Goal: Navigation & Orientation: Find specific page/section

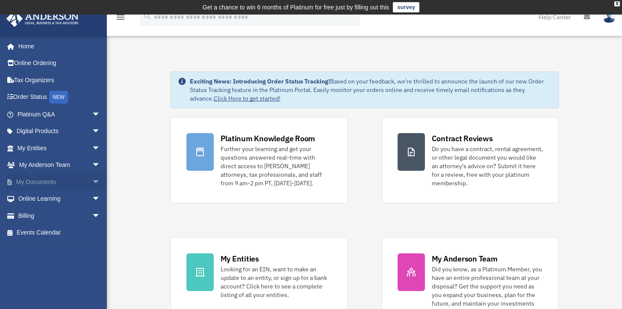
click at [82, 179] on link "My Documents arrow_drop_down" at bounding box center [59, 181] width 107 height 17
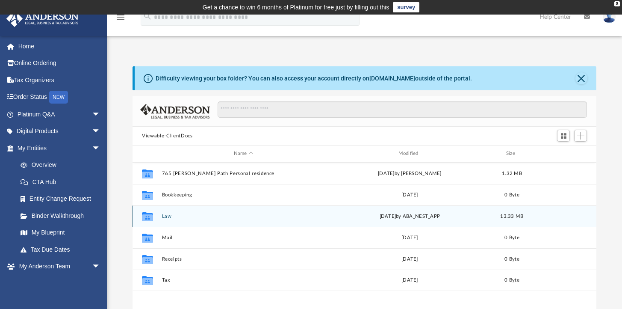
scroll to position [188, 457]
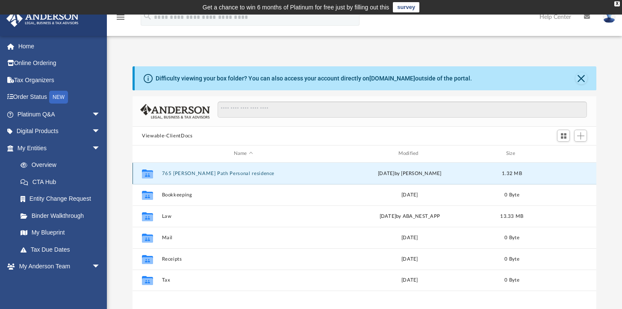
click at [213, 173] on button "765 Weller Path Personal residence" at bounding box center [243, 174] width 163 height 6
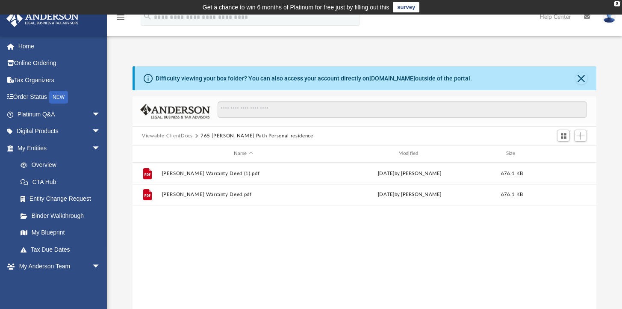
click at [175, 136] on button "Viewable-ClientDocs" at bounding box center [167, 136] width 50 height 8
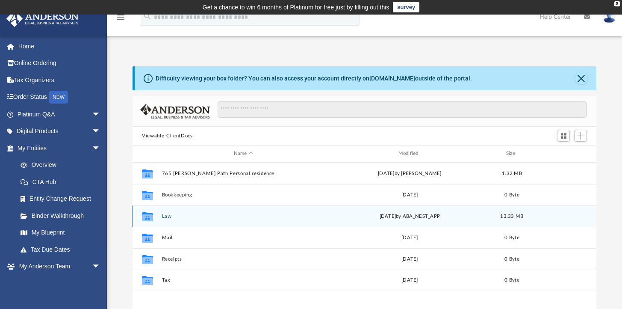
click at [165, 213] on button "Law" at bounding box center [243, 216] width 163 height 6
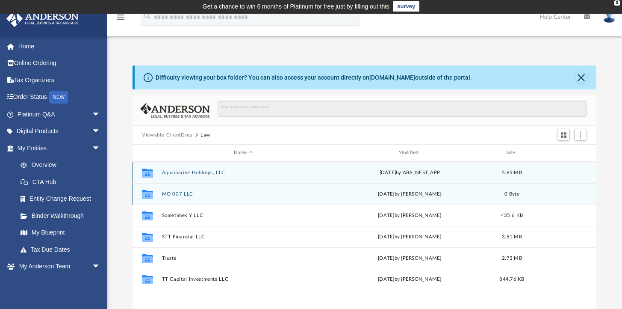
scroll to position [0, 0]
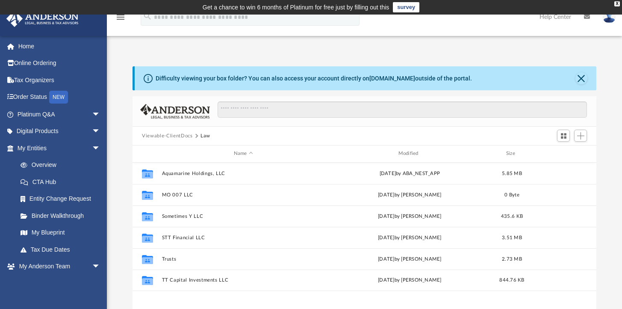
click at [162, 135] on button "Viewable-ClientDocs" at bounding box center [167, 136] width 50 height 8
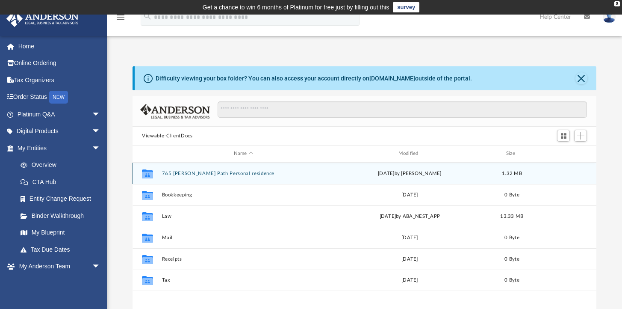
click at [188, 173] on button "765 Weller Path Personal residence" at bounding box center [243, 174] width 163 height 6
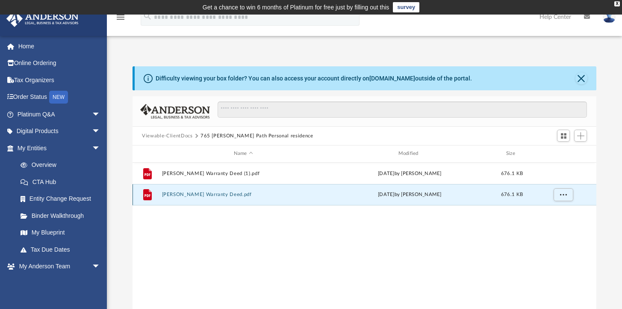
click at [220, 195] on button "George Thomas Warranty Deed.pdf" at bounding box center [243, 195] width 163 height 6
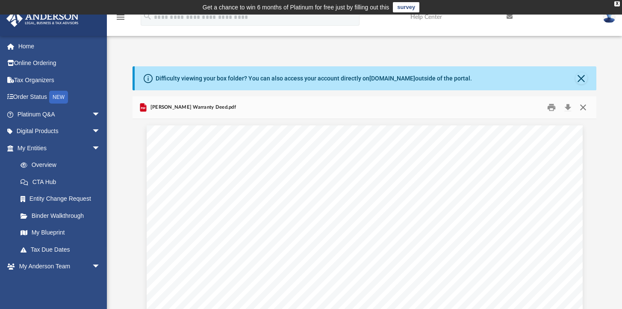
click at [582, 107] on button "Close" at bounding box center [582, 107] width 15 height 13
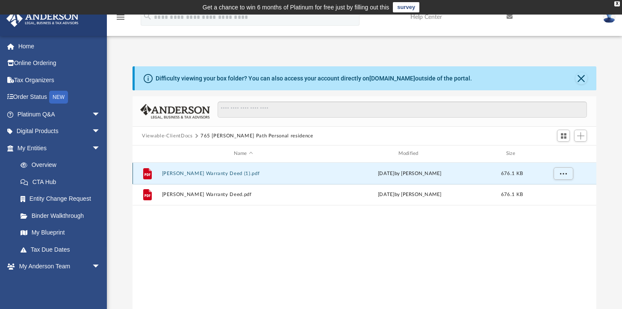
click at [234, 174] on button "George Thomas Warranty Deed (1).pdf" at bounding box center [243, 174] width 163 height 6
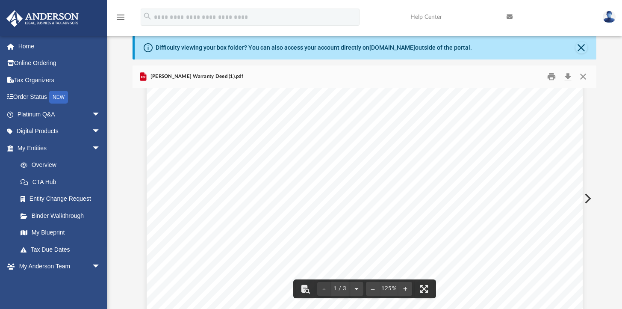
scroll to position [93, 0]
click at [585, 72] on button "Close" at bounding box center [582, 76] width 15 height 13
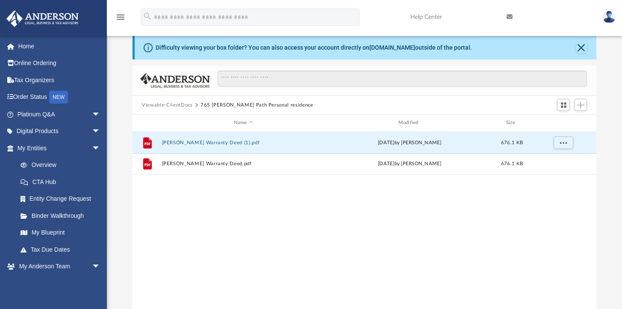
click at [182, 105] on button "Viewable-ClientDocs" at bounding box center [167, 105] width 50 height 8
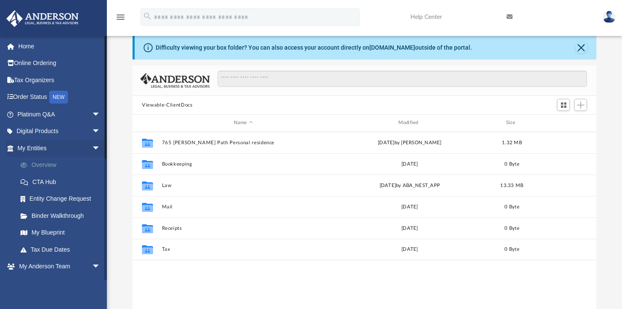
click at [53, 164] on link "Overview" at bounding box center [62, 164] width 101 height 17
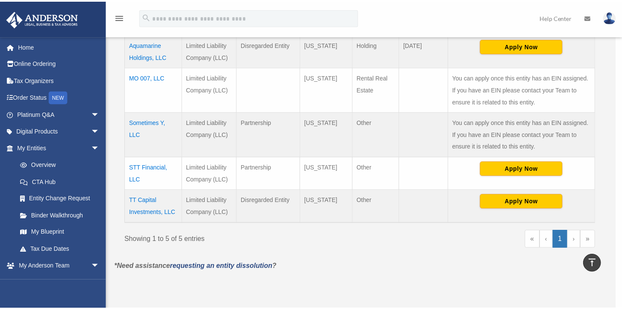
scroll to position [231, 0]
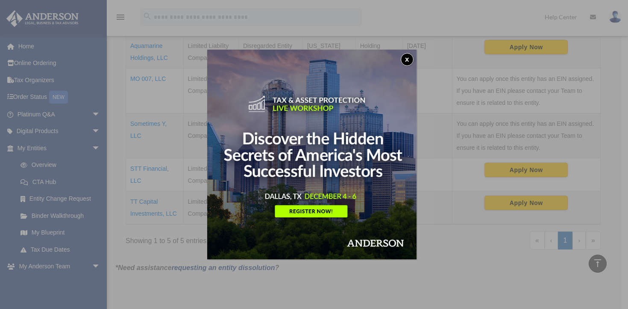
click at [410, 57] on button "x" at bounding box center [407, 59] width 13 height 13
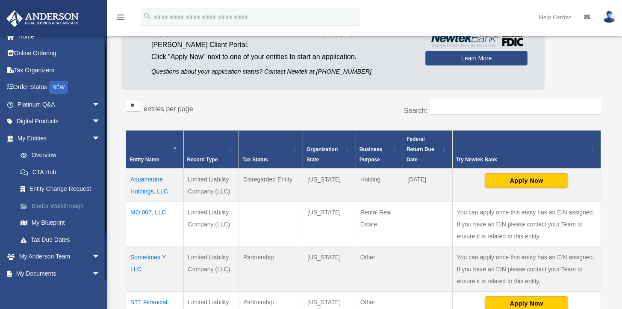
scroll to position [9, 0]
click at [61, 204] on link "Binder Walkthrough" at bounding box center [62, 206] width 101 height 17
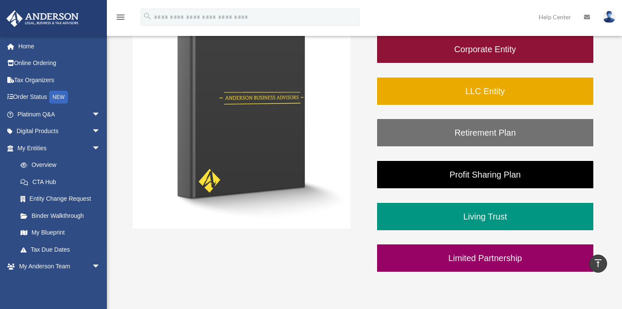
scroll to position [148, 0]
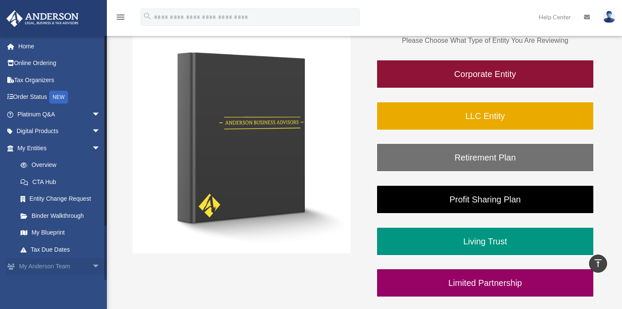
click at [92, 266] on span "arrow_drop_down" at bounding box center [100, 267] width 17 height 18
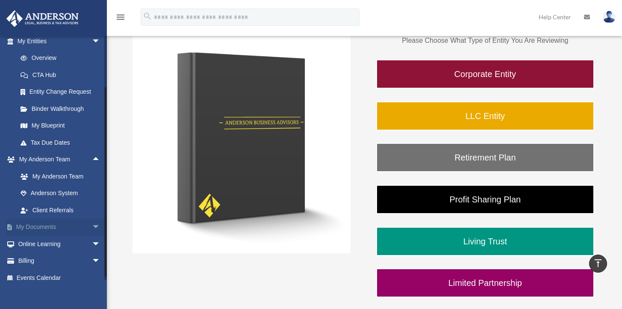
scroll to position [108, 0]
click at [92, 226] on span "arrow_drop_down" at bounding box center [100, 226] width 17 height 18
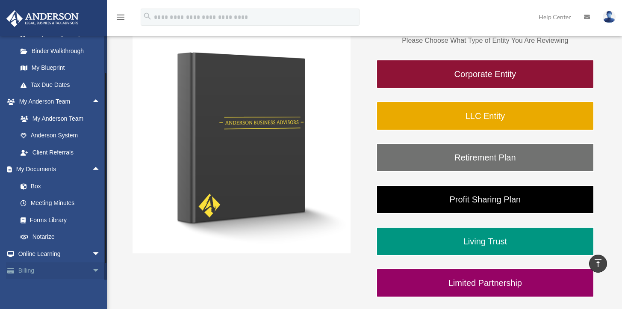
scroll to position [183, 0]
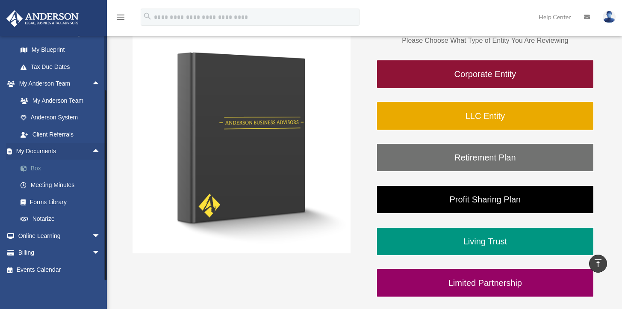
click at [34, 165] on link "Box" at bounding box center [62, 167] width 101 height 17
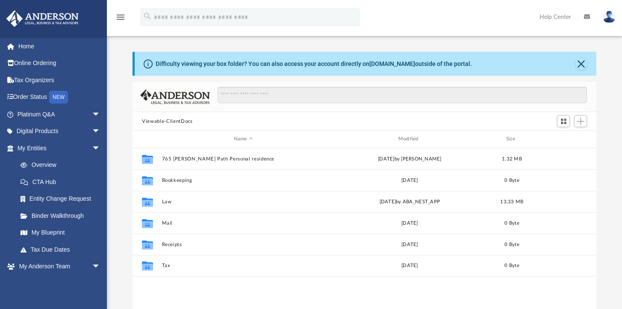
scroll to position [188, 457]
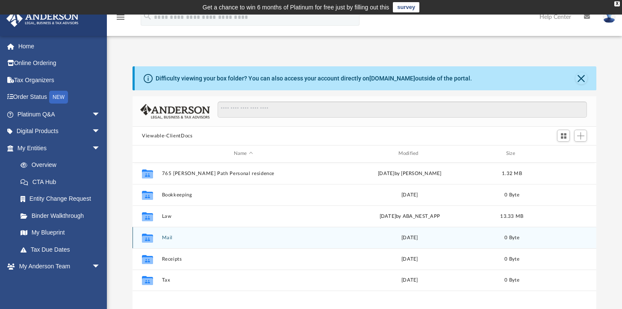
click at [168, 236] on button "Mail" at bounding box center [243, 238] width 163 height 6
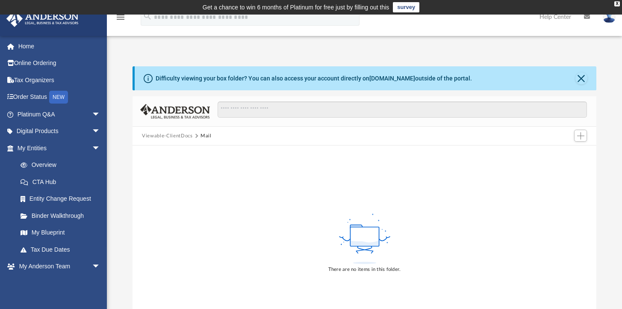
click at [185, 138] on button "Viewable-ClientDocs" at bounding box center [167, 136] width 50 height 8
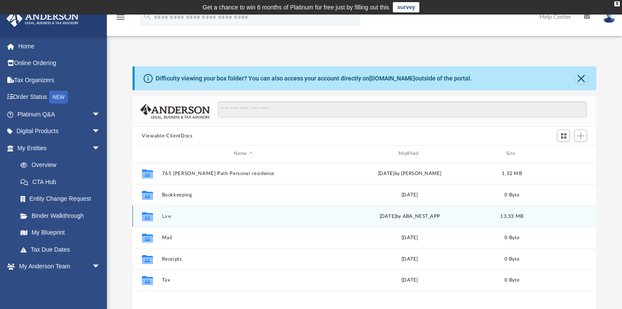
click at [167, 217] on button "Law" at bounding box center [243, 216] width 163 height 6
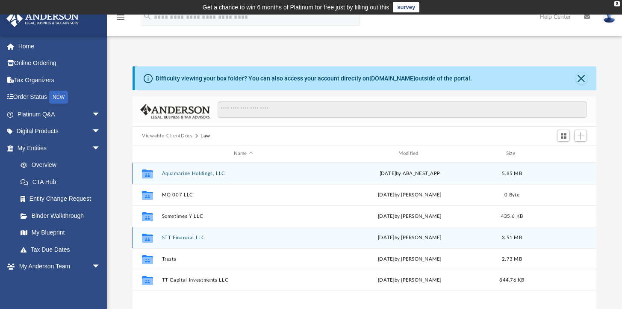
scroll to position [2, 0]
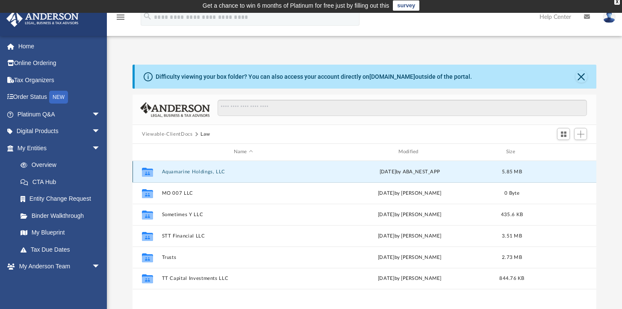
click at [200, 170] on button "Aquamarine Holdings, LLC" at bounding box center [243, 172] width 163 height 6
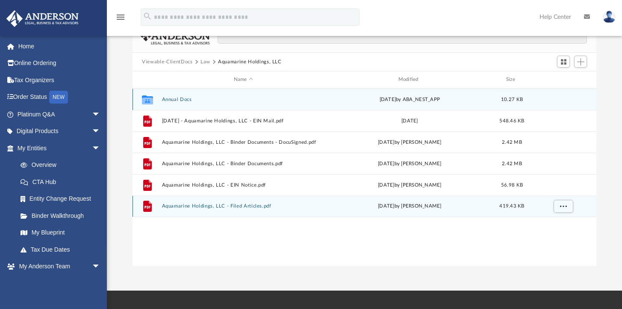
scroll to position [72, 0]
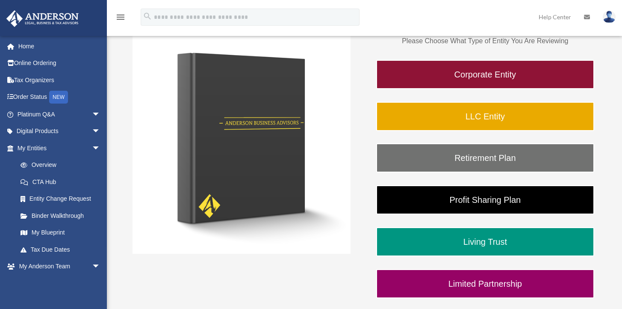
scroll to position [146, 0]
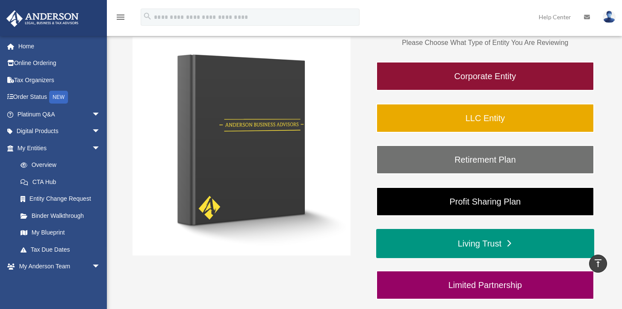
click at [441, 243] on link "Living Trust" at bounding box center [485, 243] width 218 height 29
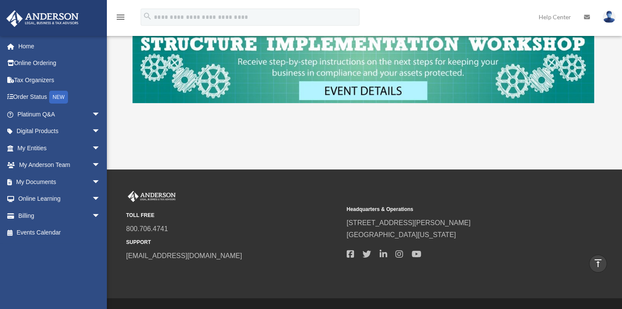
scroll to position [685, 0]
